Goal: Task Accomplishment & Management: Manage account settings

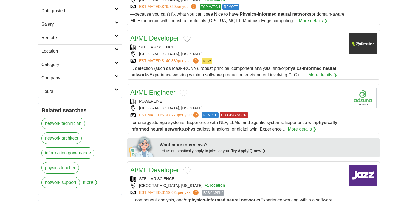
scroll to position [132, 0]
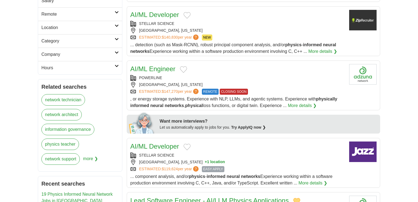
click at [187, 73] on button "Add to favorite jobs" at bounding box center [183, 69] width 7 height 7
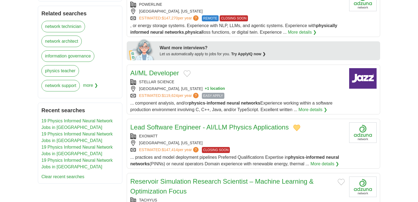
scroll to position [237, 0]
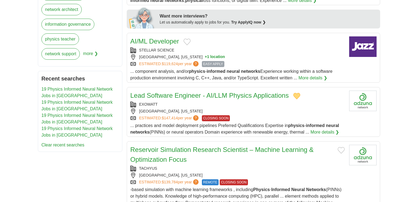
click at [191, 45] on button "Add to favorite jobs" at bounding box center [186, 42] width 7 height 7
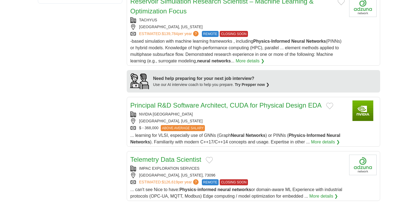
scroll to position [421, 0]
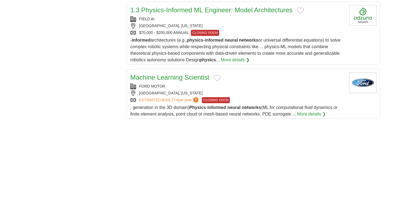
scroll to position [632, 0]
